Goal: Navigation & Orientation: Find specific page/section

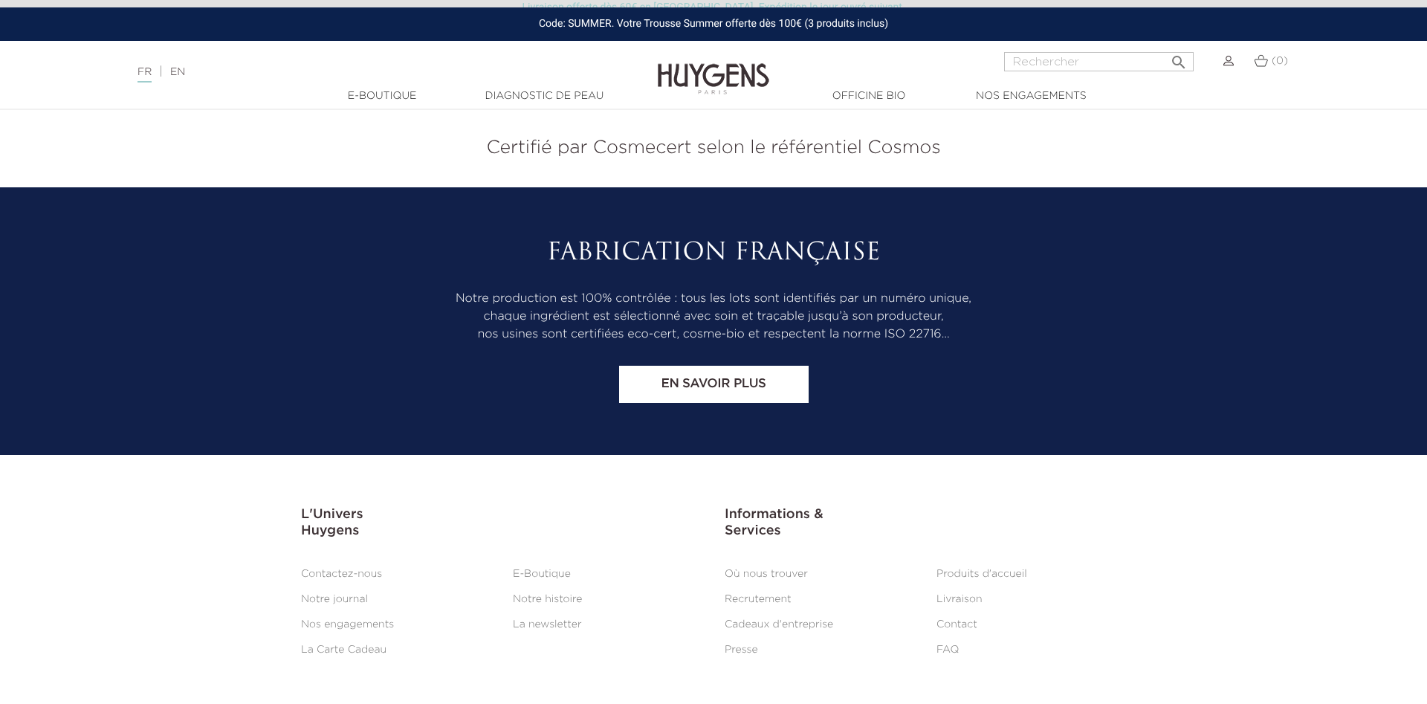
scroll to position [6179, 0]
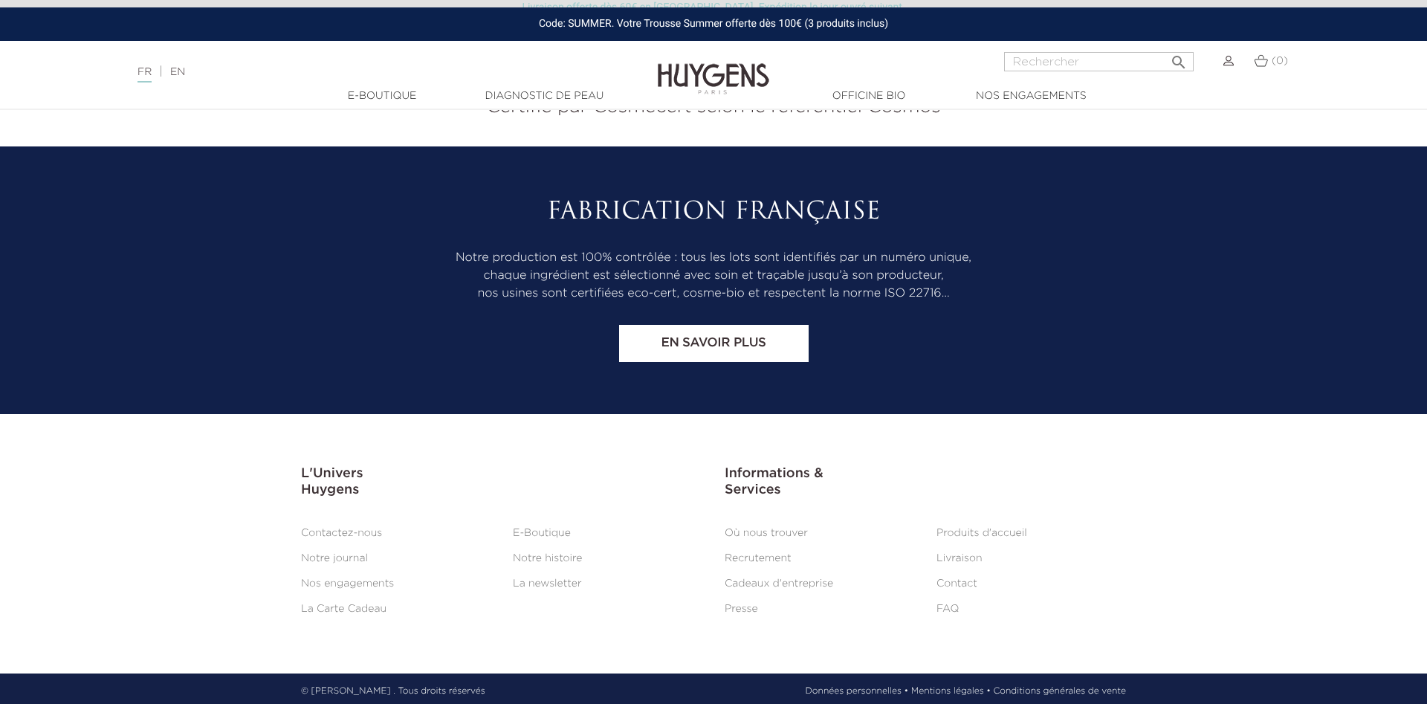
click at [788, 530] on link "Où nous trouver" at bounding box center [765, 533] width 83 height 10
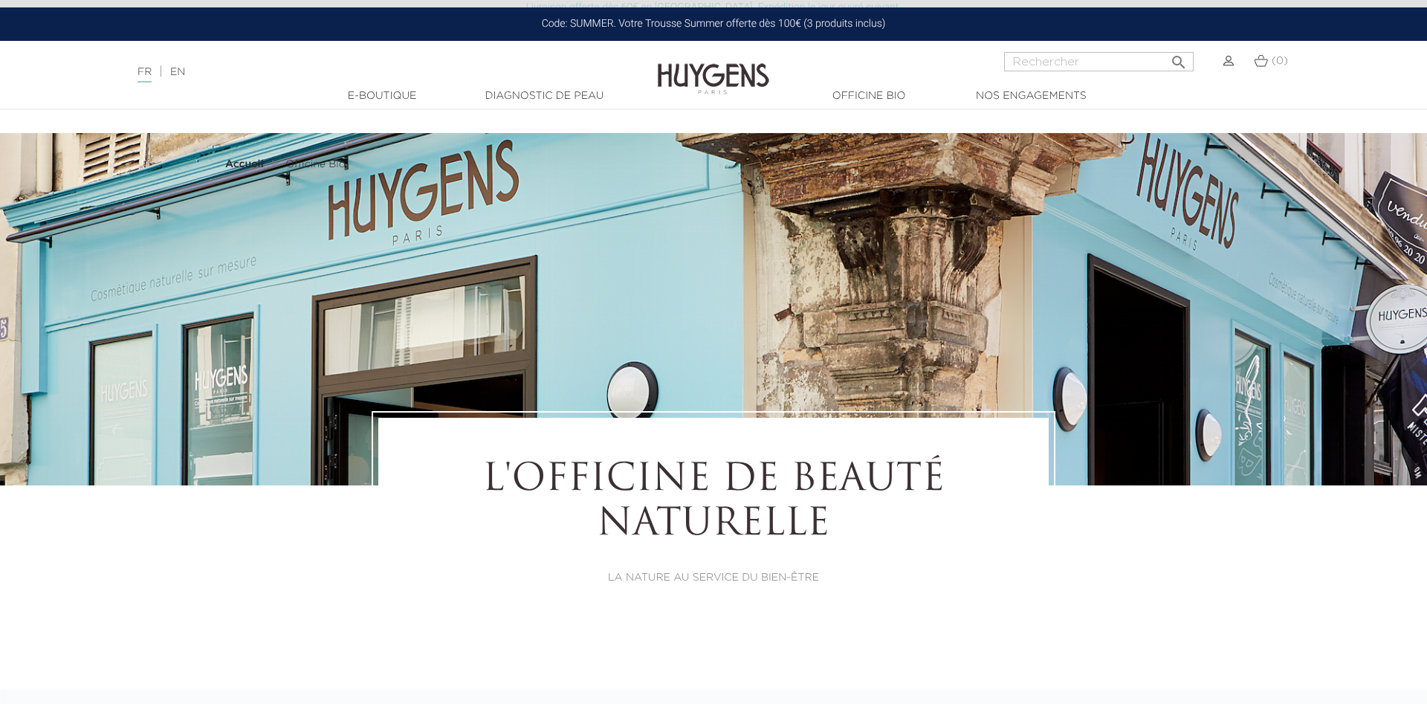
select select "FR"
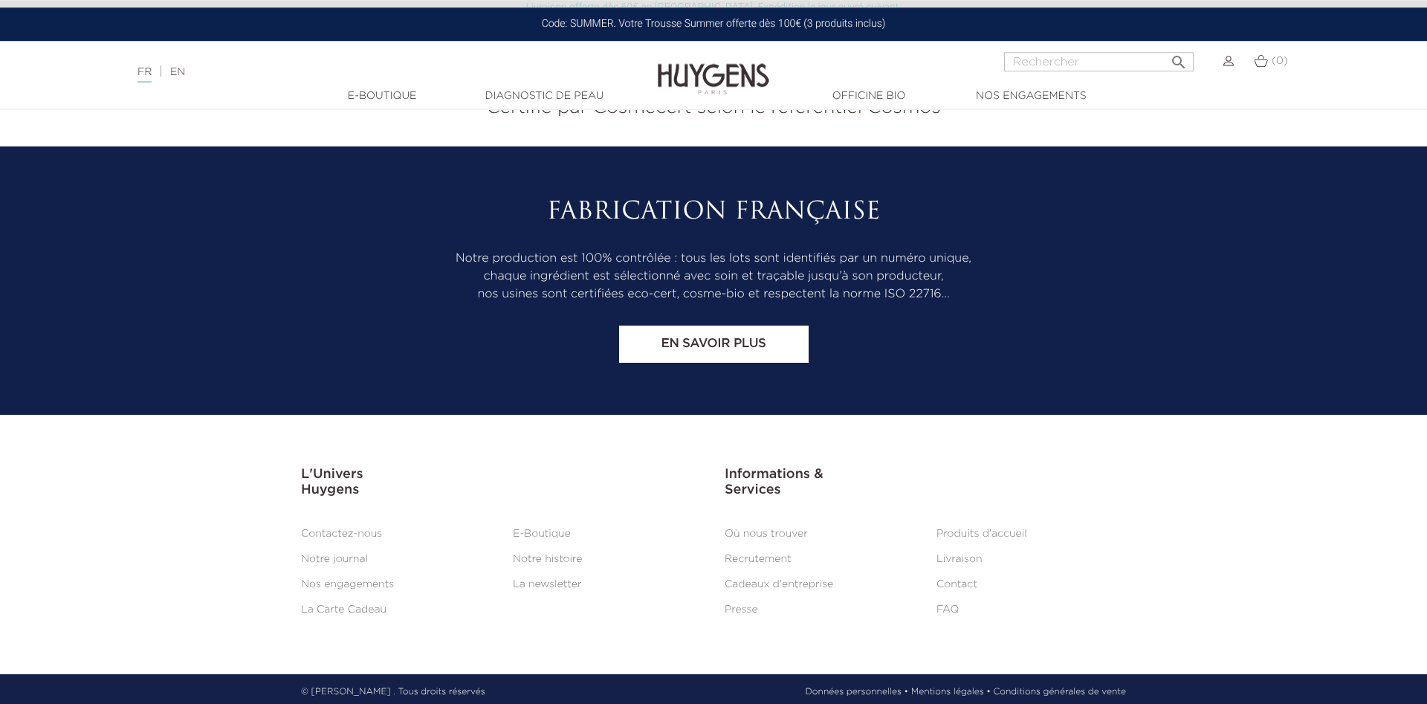
scroll to position [8832, 0]
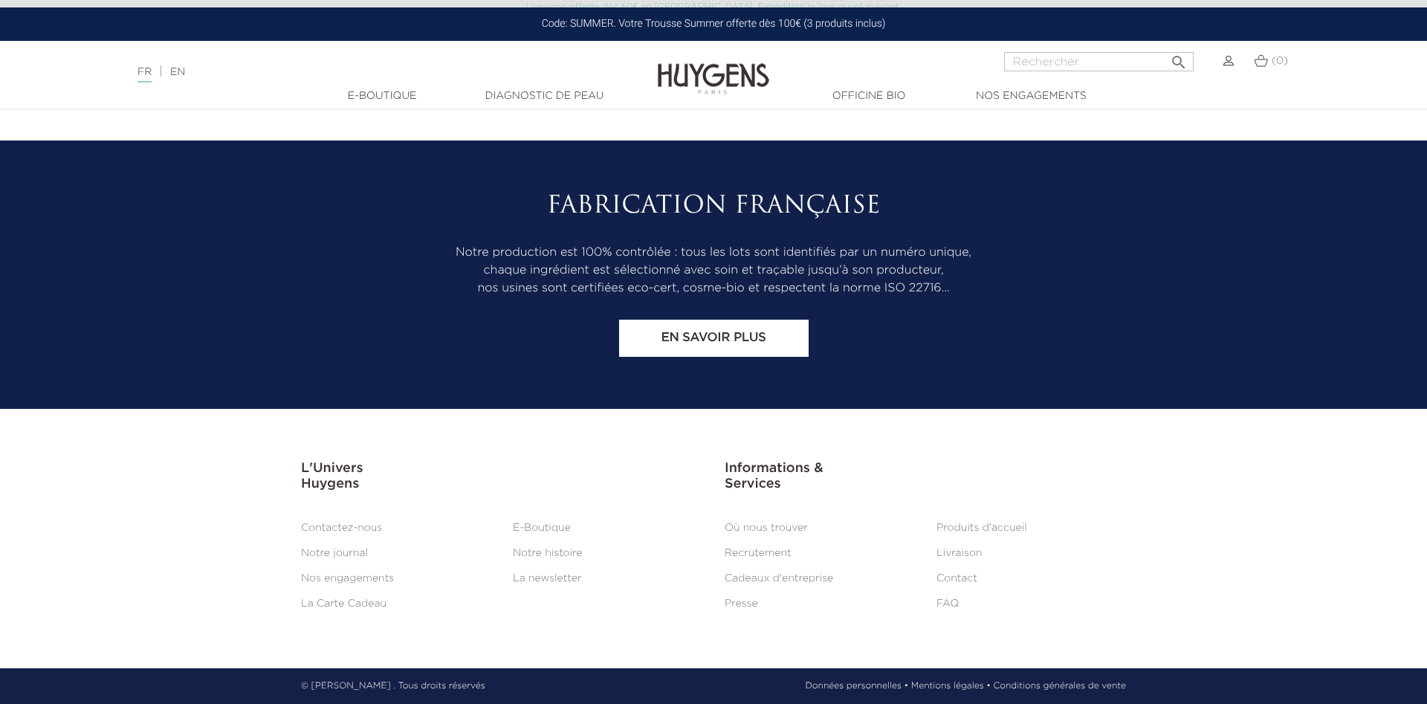
click at [950, 597] on li "FAQ" at bounding box center [1031, 603] width 212 height 18
click at [944, 603] on link "FAQ" at bounding box center [947, 603] width 22 height 10
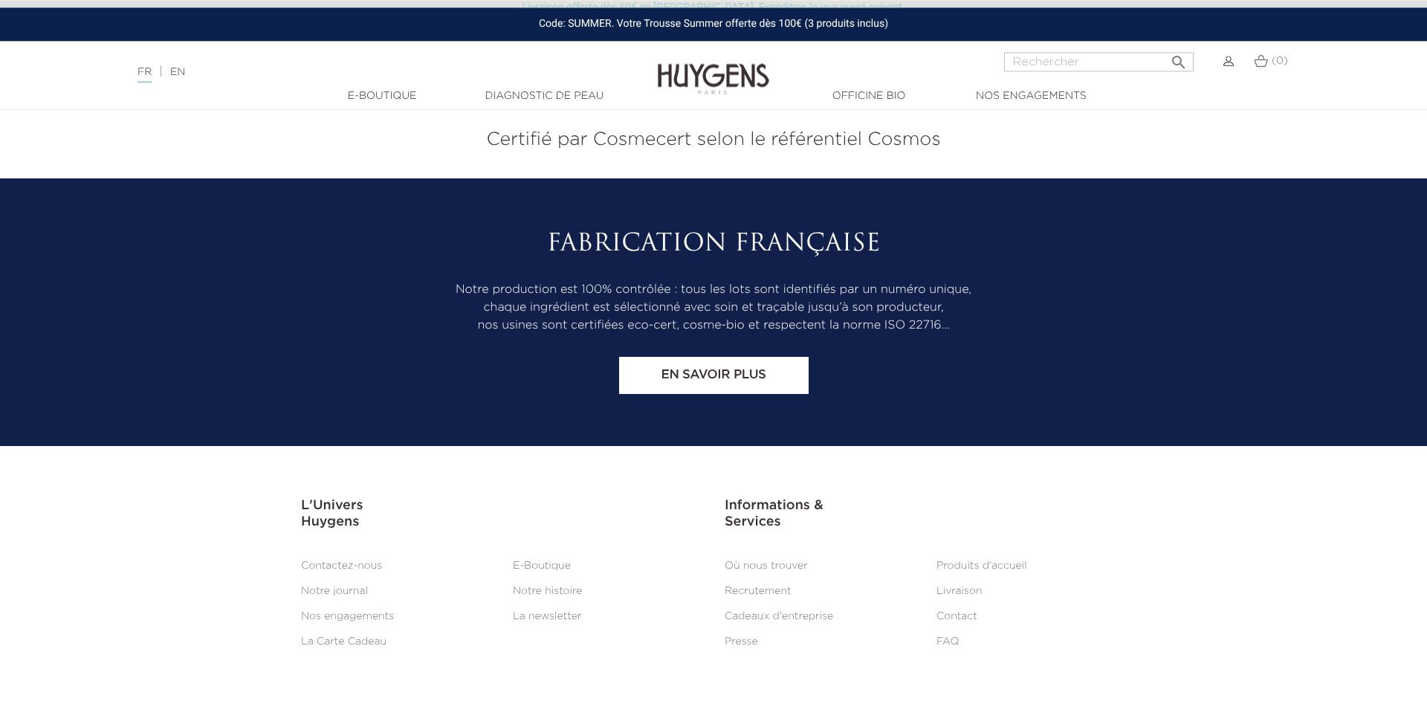
scroll to position [1292, 0]
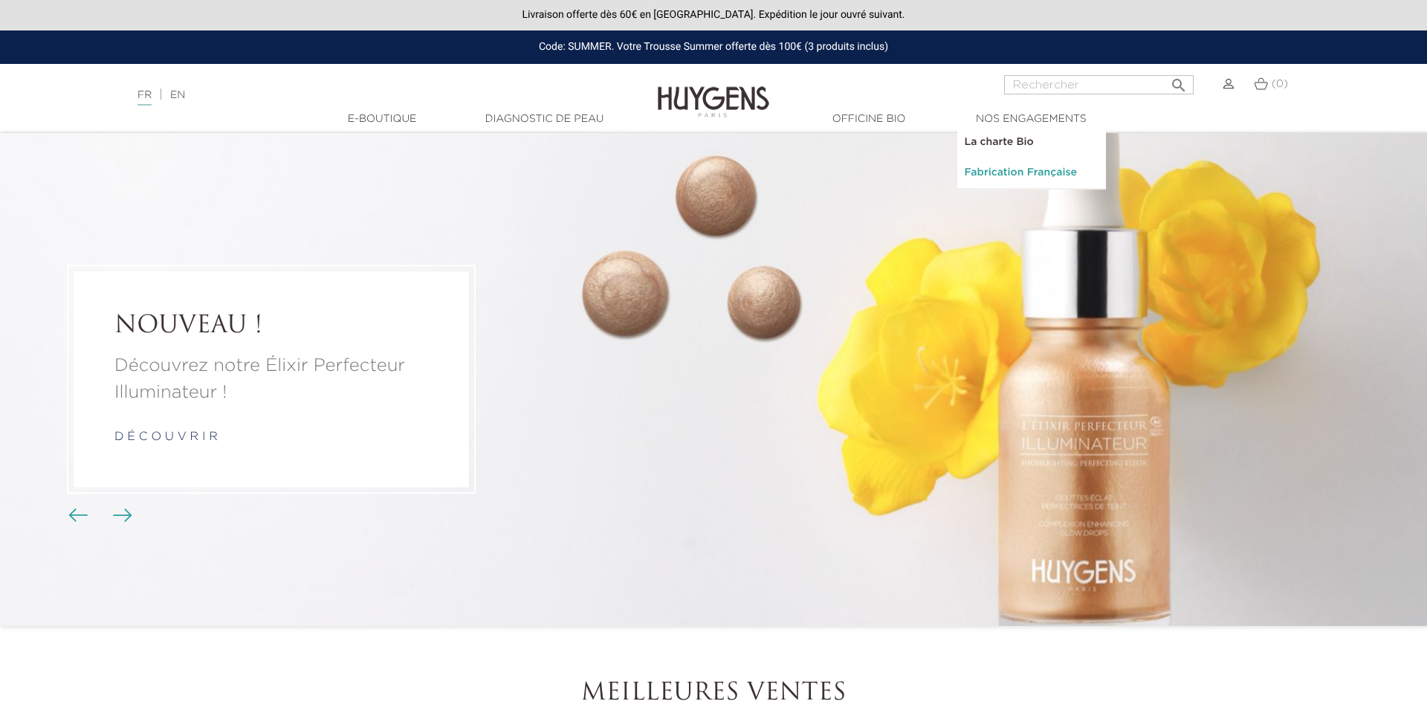
click at [1024, 177] on link "Fabrication Française" at bounding box center [1031, 173] width 149 height 30
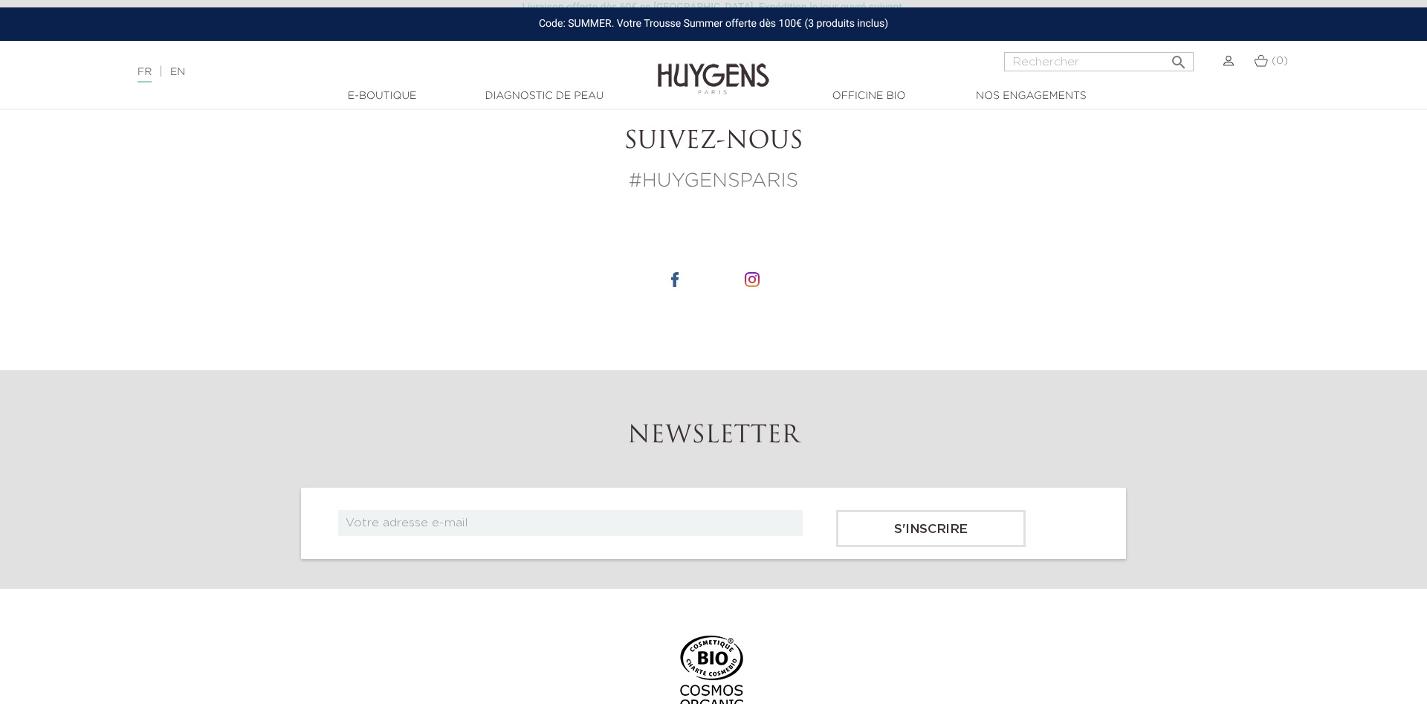
scroll to position [10079, 0]
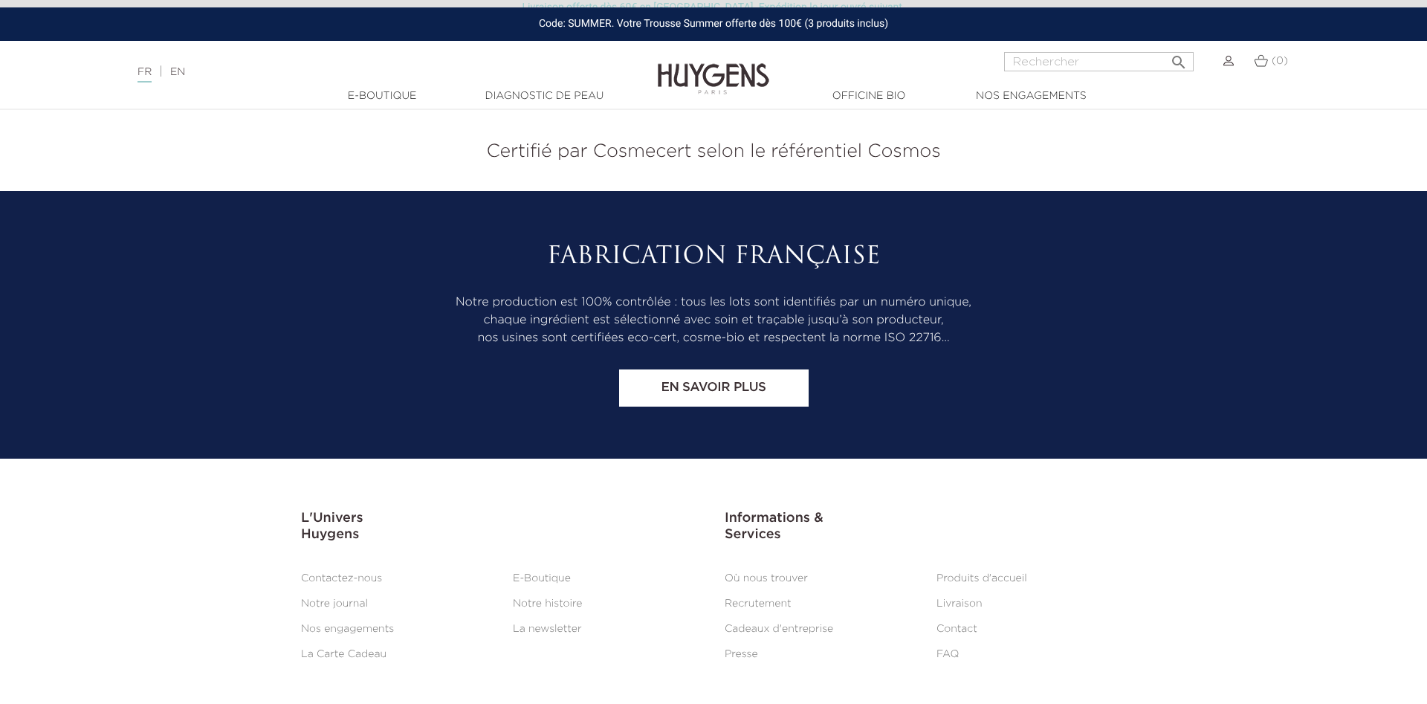
click at [551, 603] on link "Notre histoire" at bounding box center [547, 603] width 69 height 10
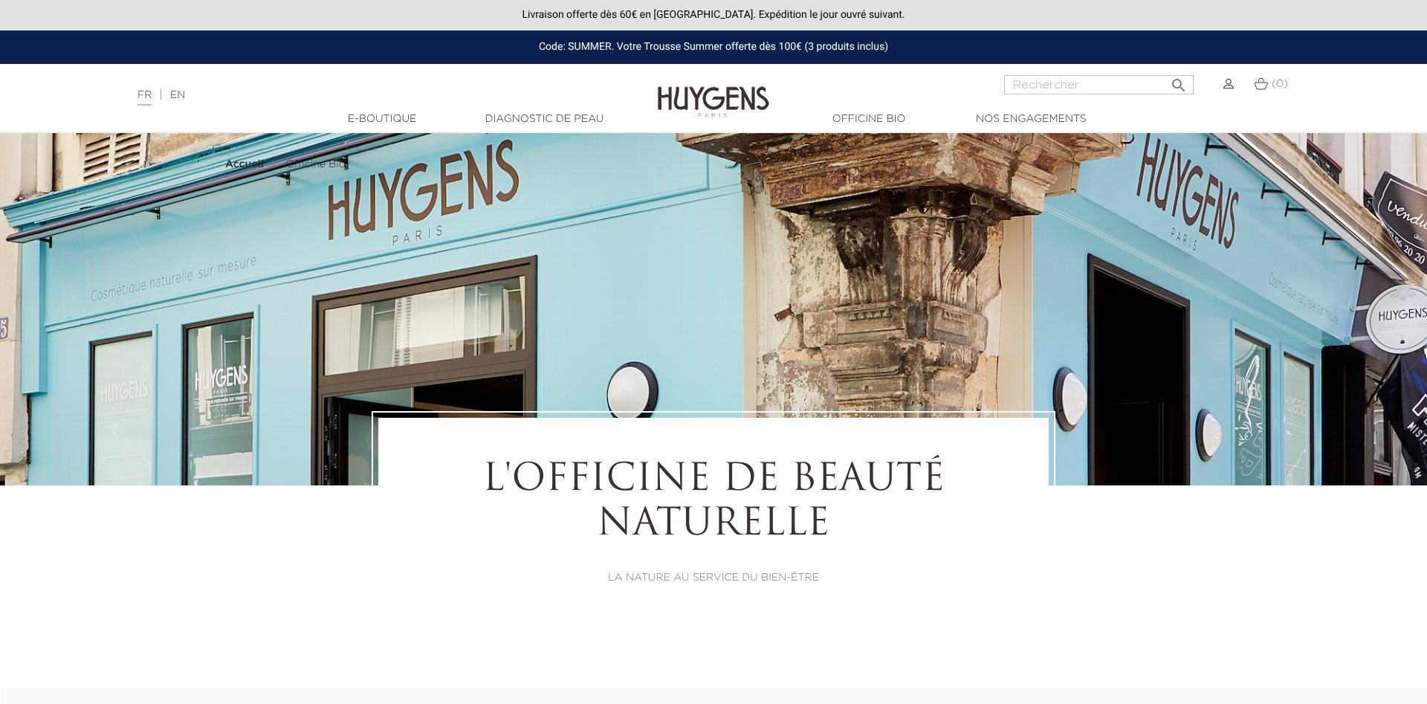
select select "FR"
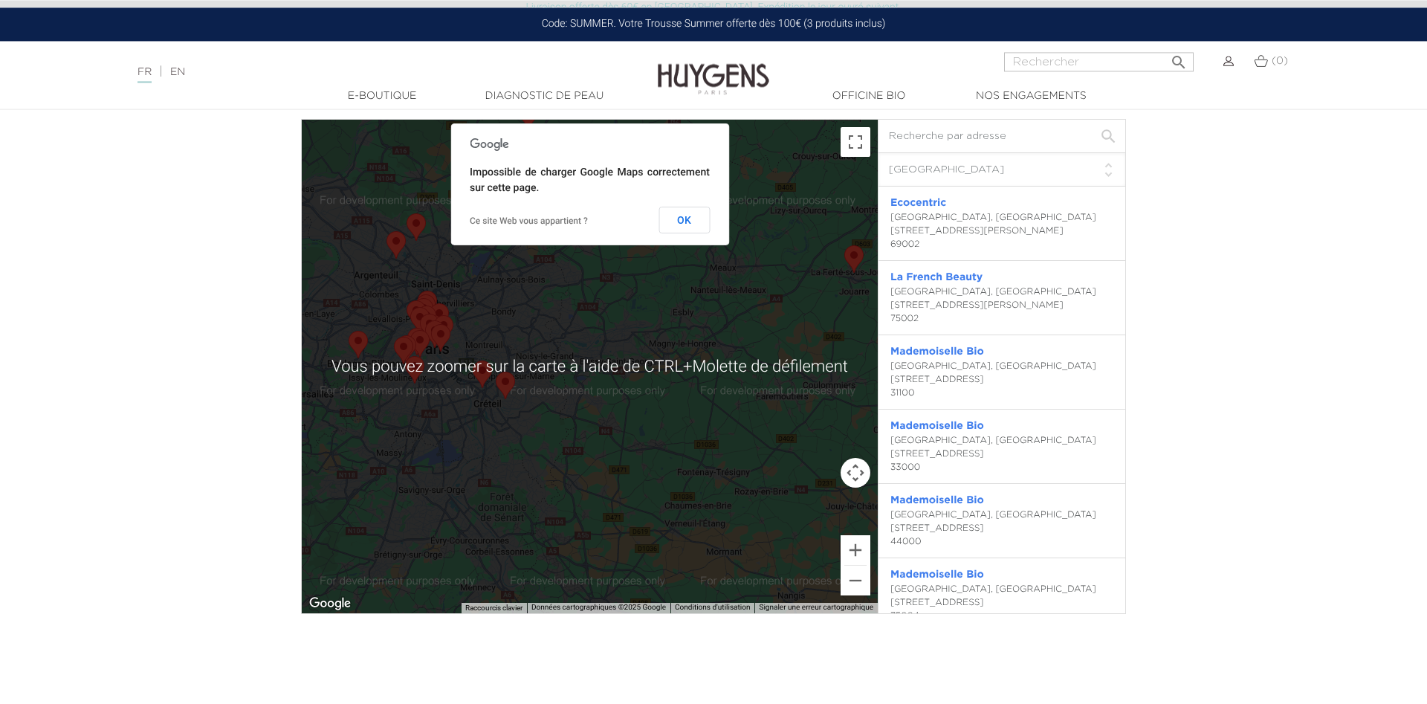
scroll to position [4244, 0]
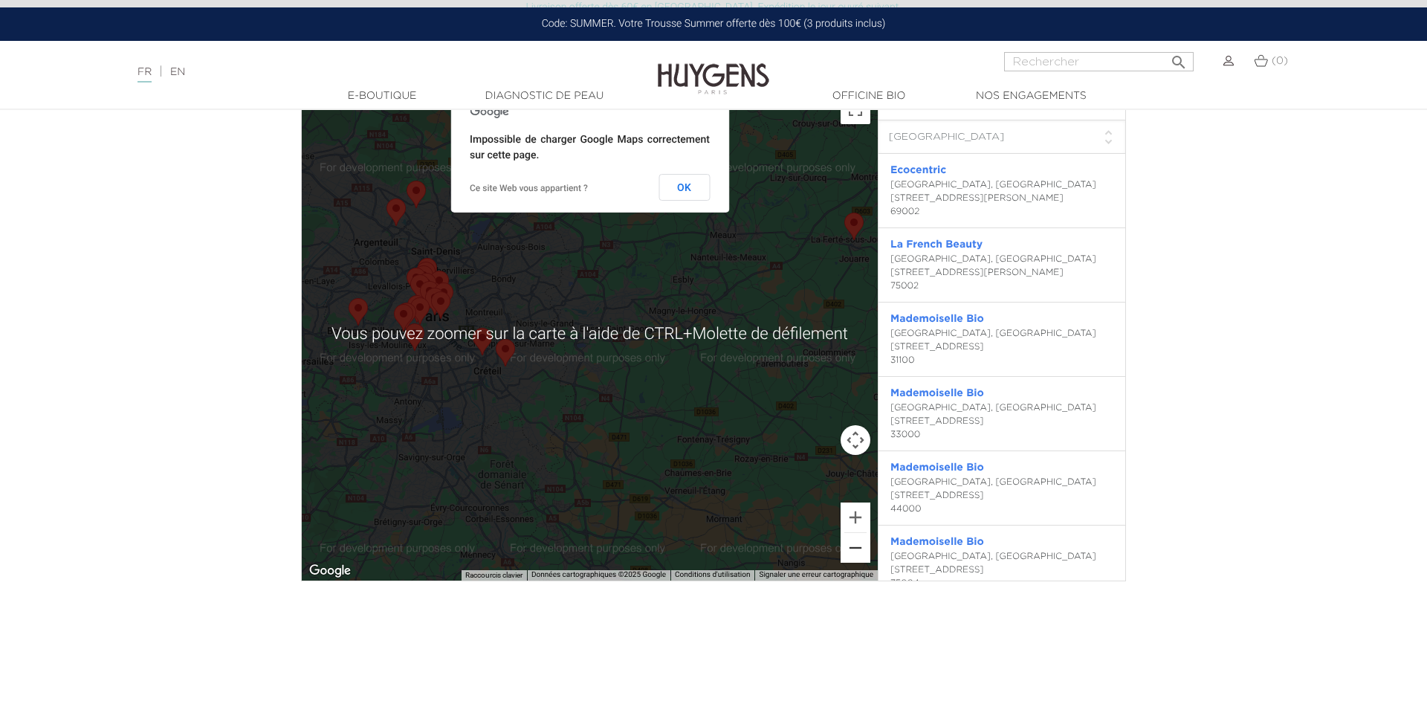
click at [857, 547] on button "Zoom arrière" at bounding box center [855, 548] width 30 height 30
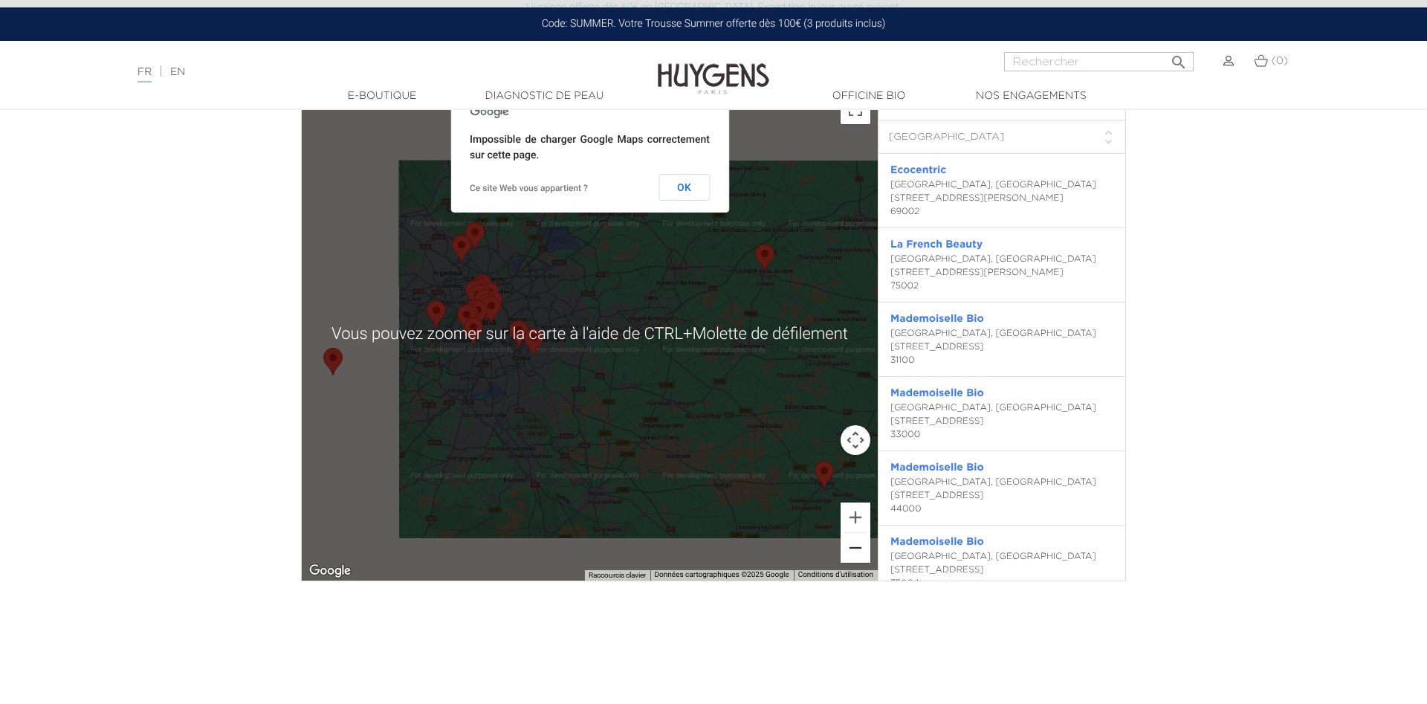
click at [857, 547] on button "Zoom arrière" at bounding box center [855, 548] width 30 height 30
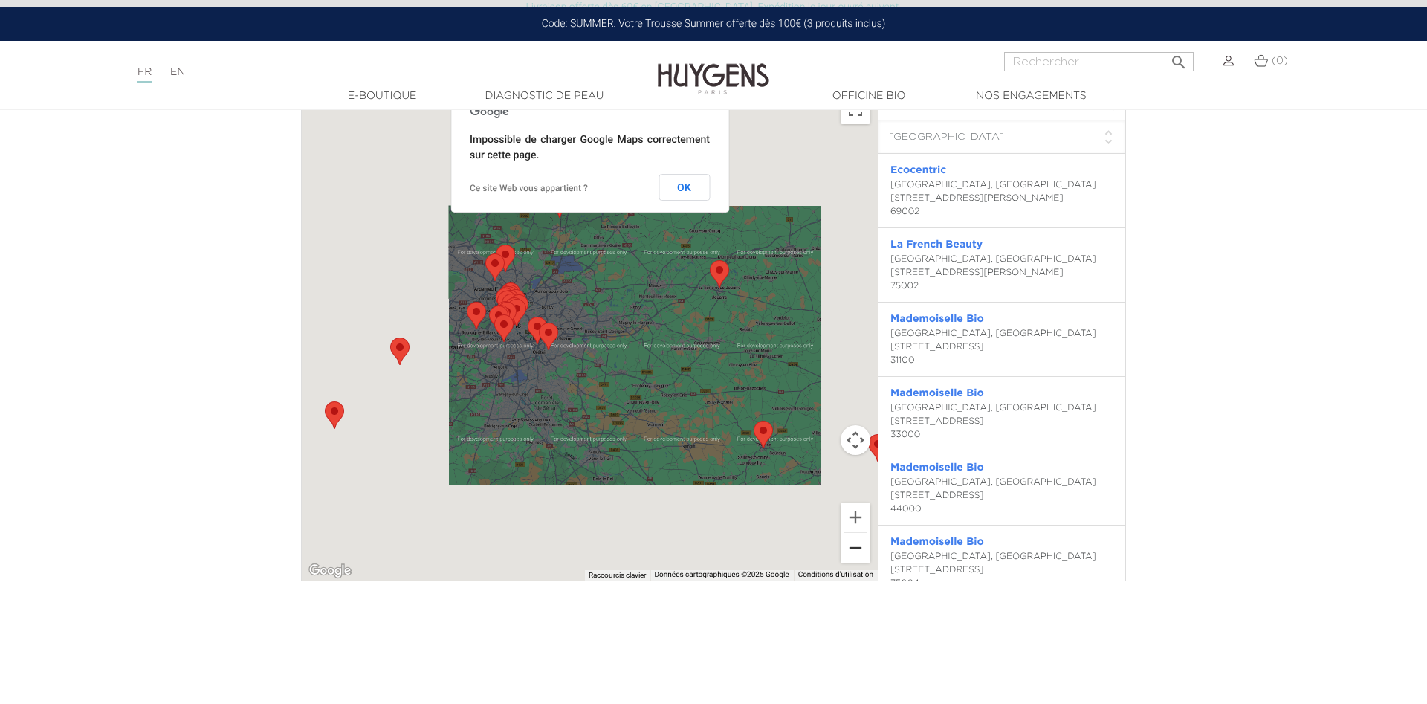
click at [857, 548] on button "Zoom arrière" at bounding box center [855, 548] width 30 height 30
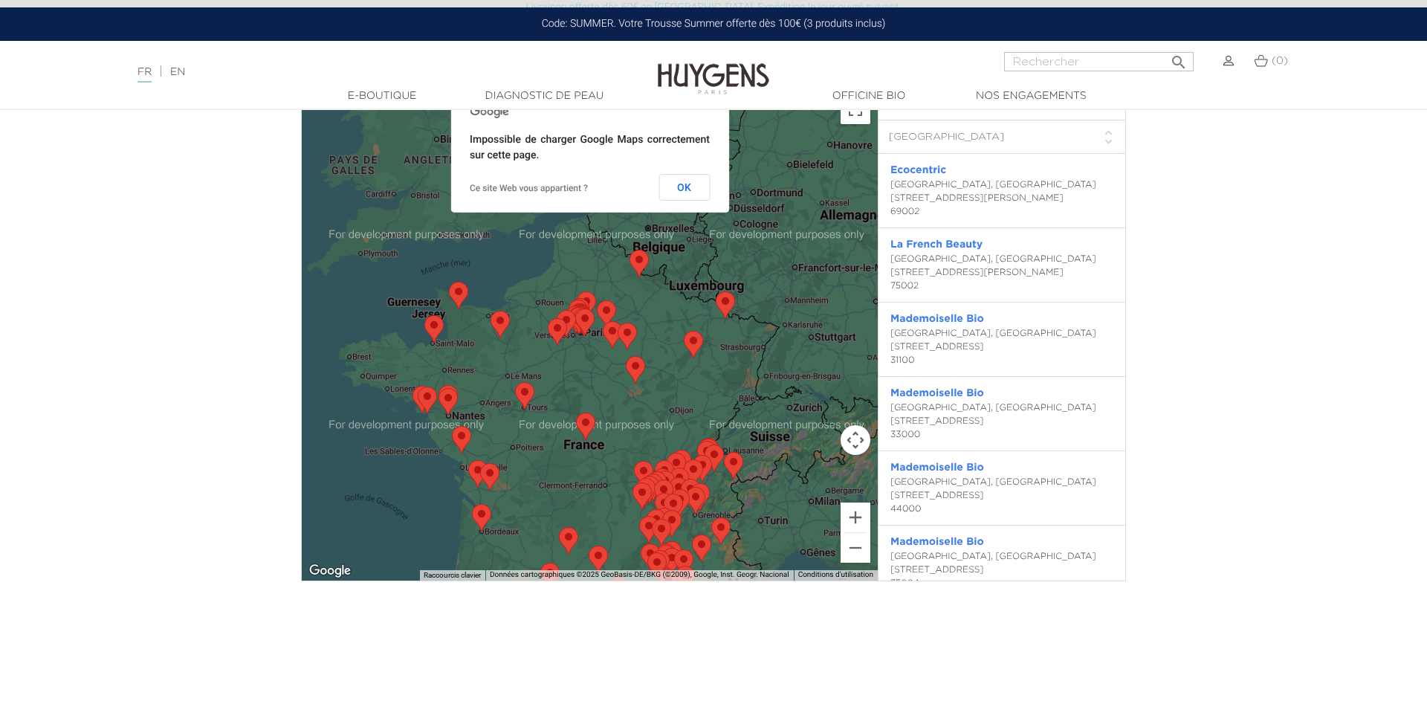
click at [684, 331] on area "Passion Beauté" at bounding box center [684, 331] width 0 height 0
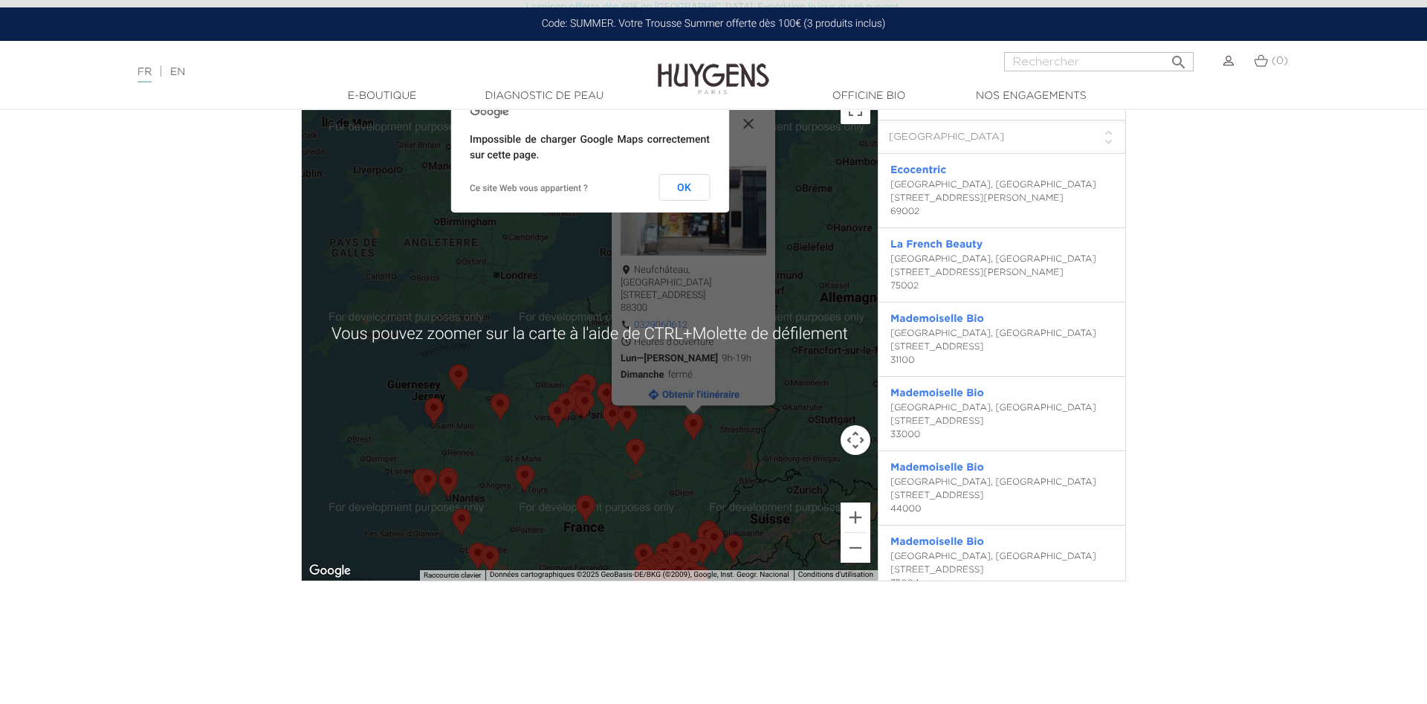
scroll to position [4092, 0]
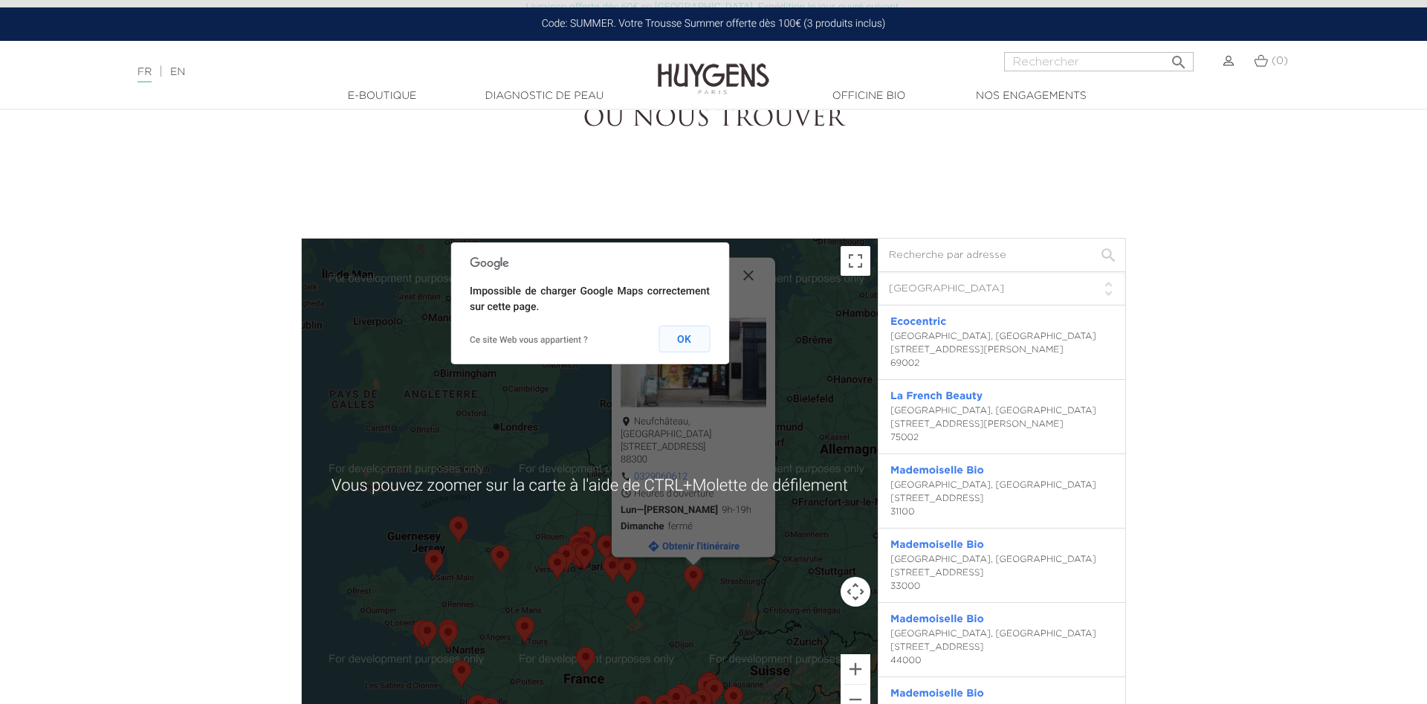
click at [689, 340] on button "OK" at bounding box center [683, 338] width 51 height 27
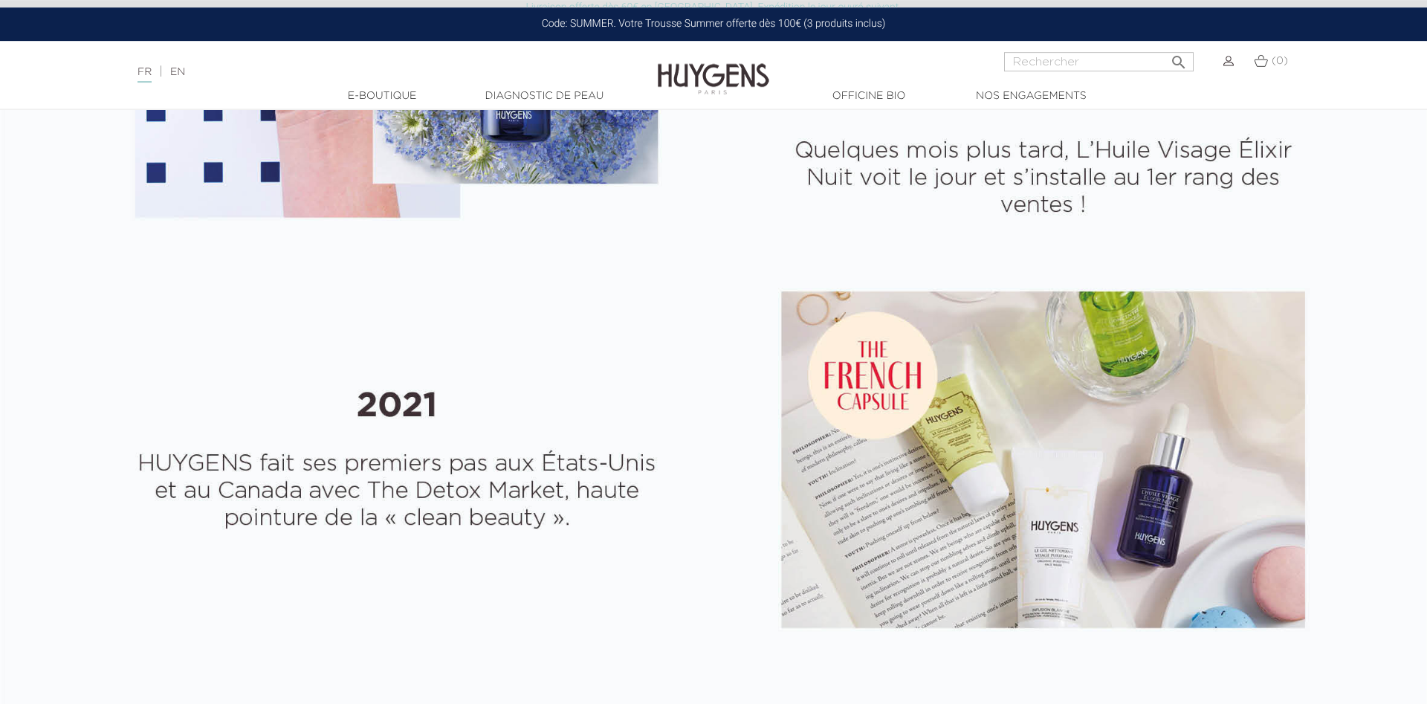
scroll to position [3183, 0]
